Goal: Information Seeking & Learning: Learn about a topic

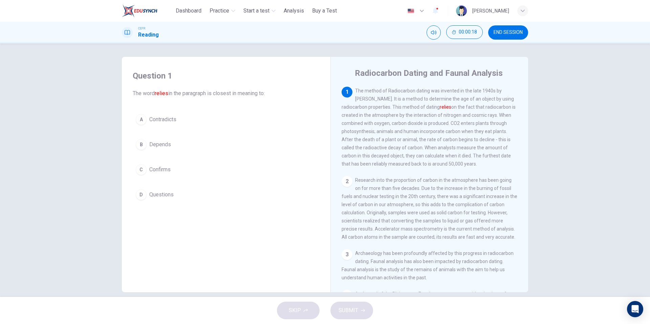
click at [506, 34] on span "END SESSION" at bounding box center [507, 32] width 29 height 5
